Goal: Task Accomplishment & Management: Manage account settings

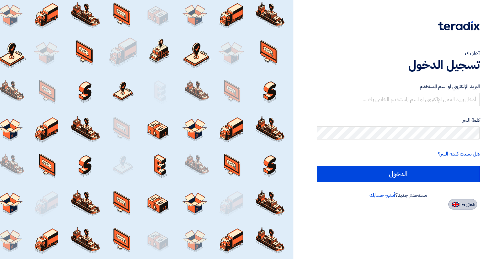
click at [461, 202] on span "English" at bounding box center [468, 204] width 14 height 5
type input "Sign in"
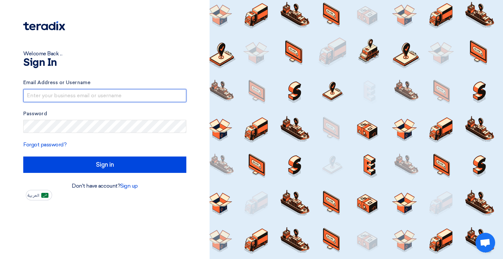
click at [100, 96] on input "text" at bounding box center [104, 95] width 163 height 13
type input "[EMAIL_ADDRESS][DOMAIN_NAME]"
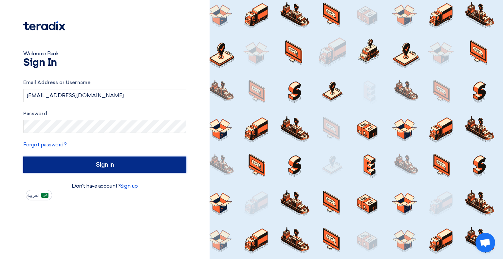
click at [129, 164] on input "Sign in" at bounding box center [104, 165] width 163 height 16
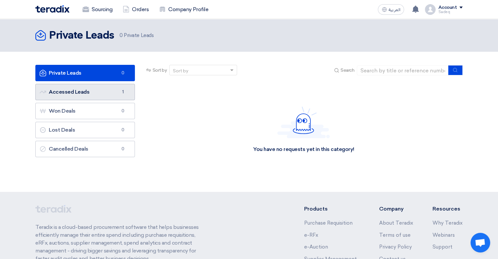
click at [102, 93] on link "Accessed Leads Accessed Leads 1" at bounding box center [85, 92] width 100 height 16
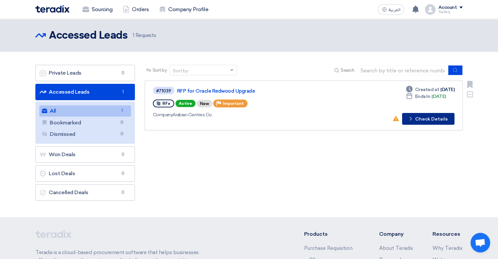
click at [414, 119] on icon "Check details" at bounding box center [411, 119] width 6 height 6
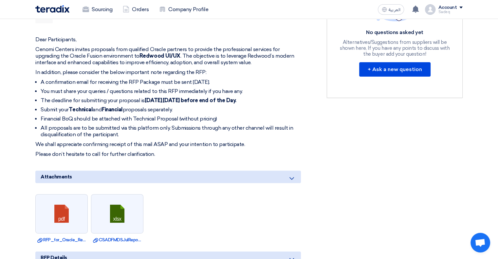
scroll to position [229, 0]
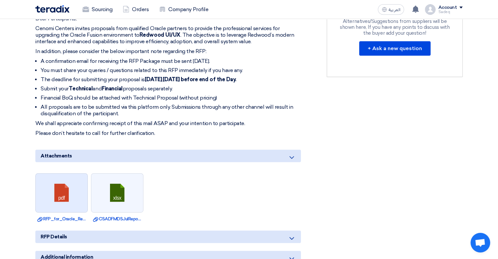
click at [53, 192] on link at bounding box center [62, 193] width 52 height 39
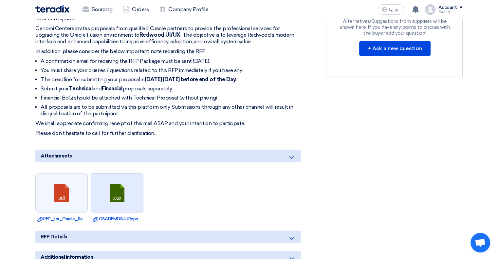
click at [111, 197] on link at bounding box center [117, 193] width 52 height 39
